Goal: Information Seeking & Learning: Learn about a topic

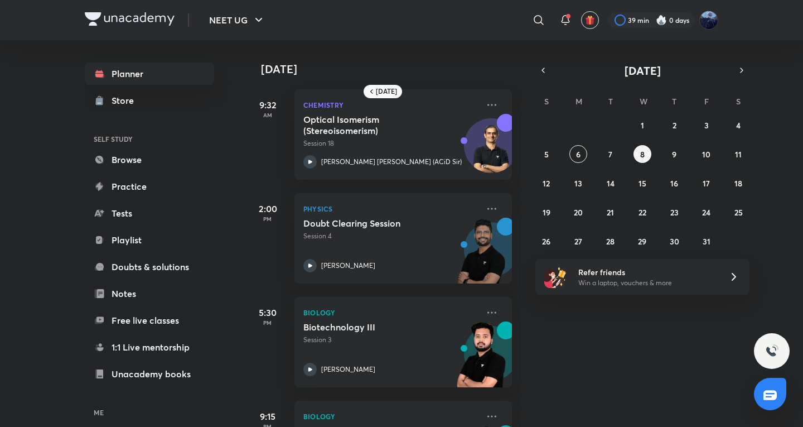
click at [587, 153] on div "28 29 30 1 2 3 4 5 6 7 8 9 10 11 12 13 14 15 16 17 18 19 20 21 22 23 24 25 26 2…" at bounding box center [642, 183] width 214 height 134
click at [585, 153] on button "6" at bounding box center [578, 154] width 18 height 18
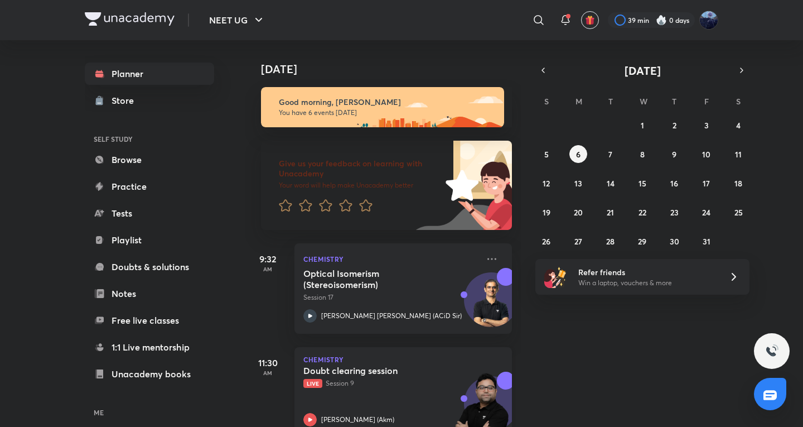
scroll to position [186, 0]
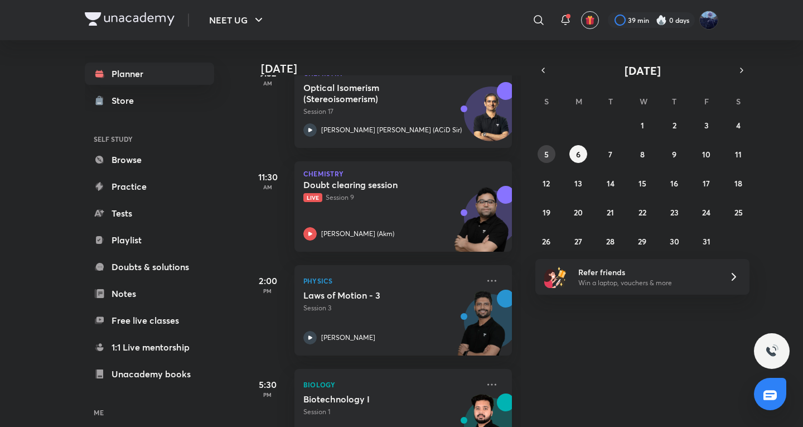
click at [544, 156] on abbr "5" at bounding box center [546, 154] width 4 height 11
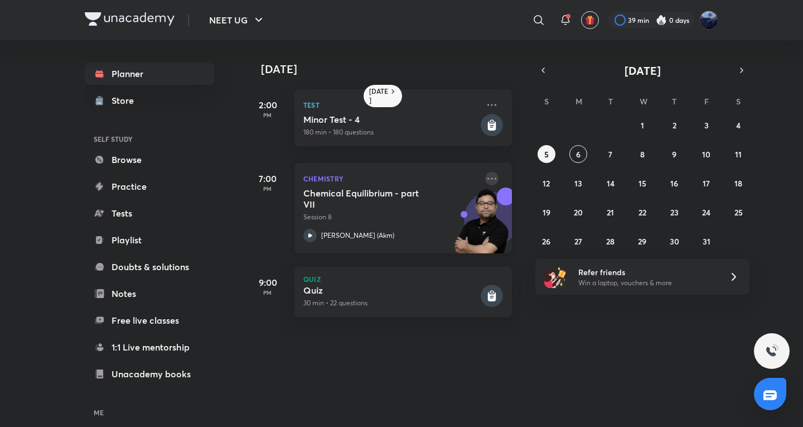
click at [485, 173] on icon at bounding box center [491, 178] width 13 height 13
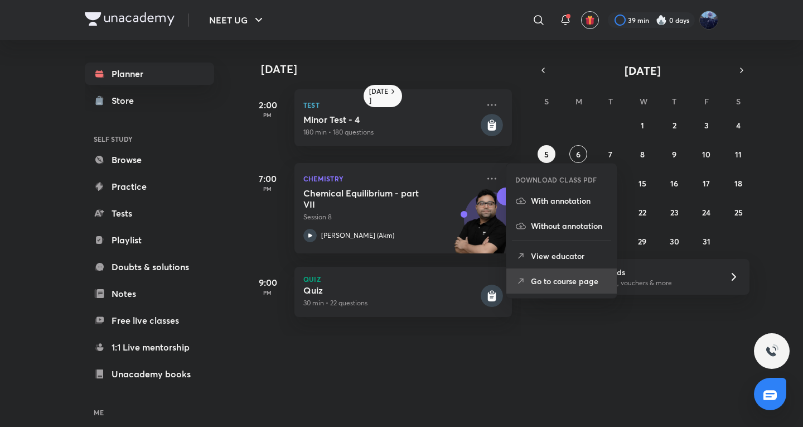
click at [560, 278] on p "Go to course page" at bounding box center [569, 281] width 77 height 12
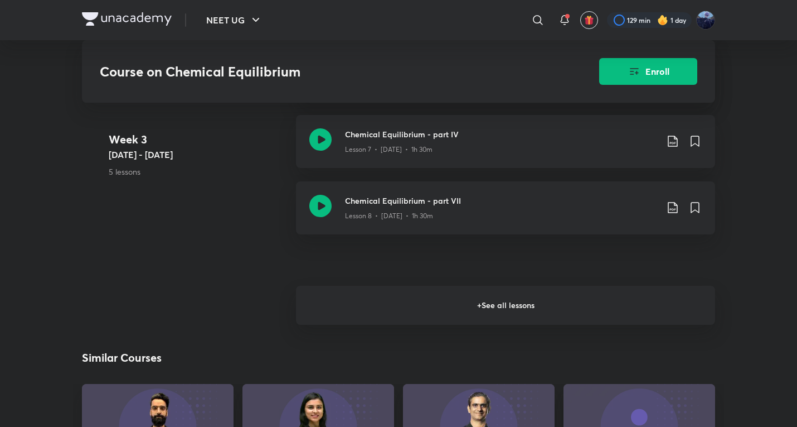
click at [404, 289] on h6 "+ See all lessons" at bounding box center [505, 304] width 419 height 39
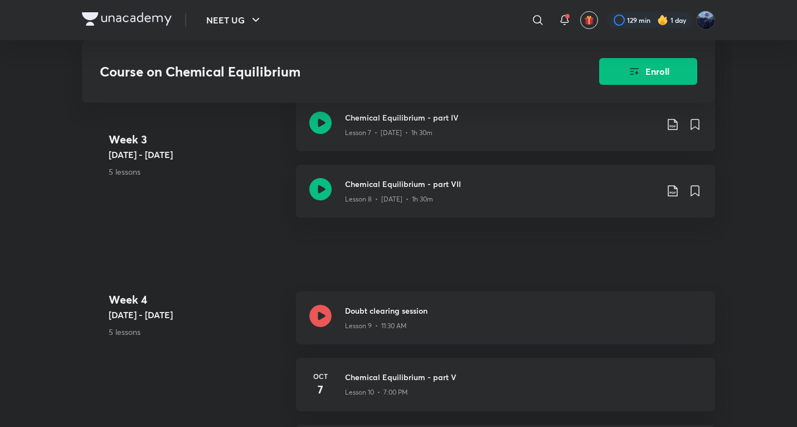
scroll to position [1102, 0]
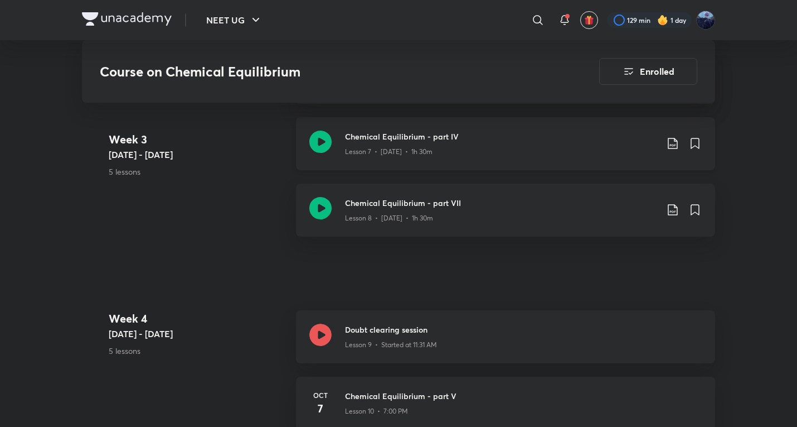
click at [403, 142] on div "Lesson 7 • [DATE] • 1h 30m" at bounding box center [501, 149] width 312 height 14
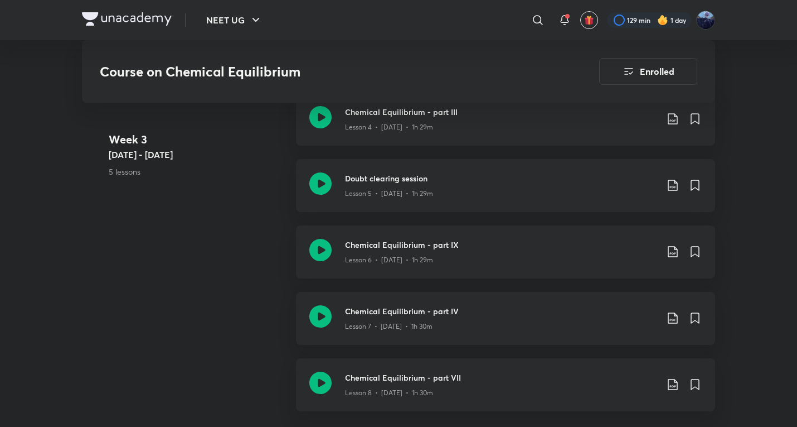
scroll to position [929, 0]
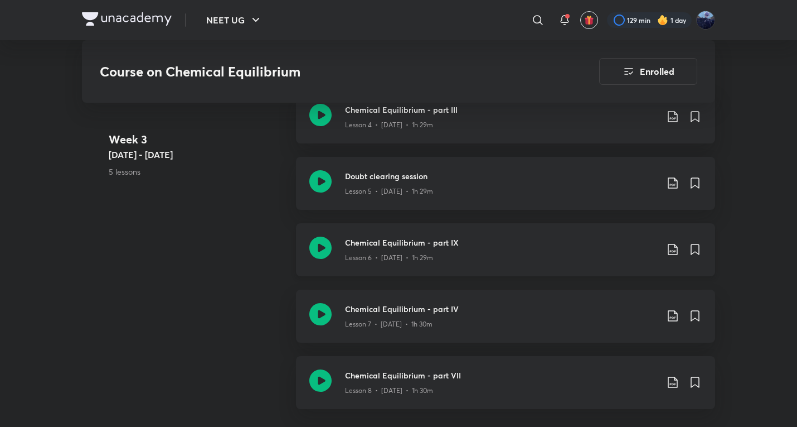
click at [422, 253] on p "Lesson 6 • [DATE] • 1h 29m" at bounding box center [389, 258] width 88 height 10
click at [437, 248] on div "Lesson 6 • [DATE] • 1h 29m" at bounding box center [501, 255] width 312 height 14
